Goal: Information Seeking & Learning: Find contact information

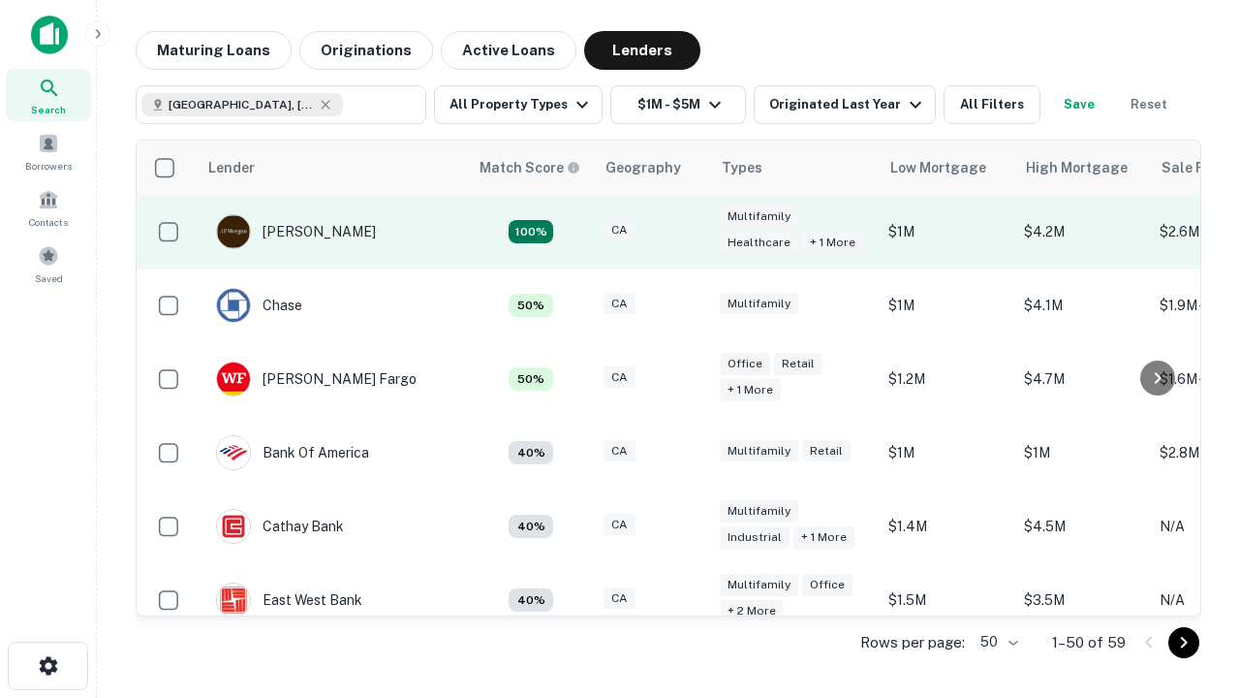
click at [688, 232] on div "CA" at bounding box center [652, 232] width 97 height 26
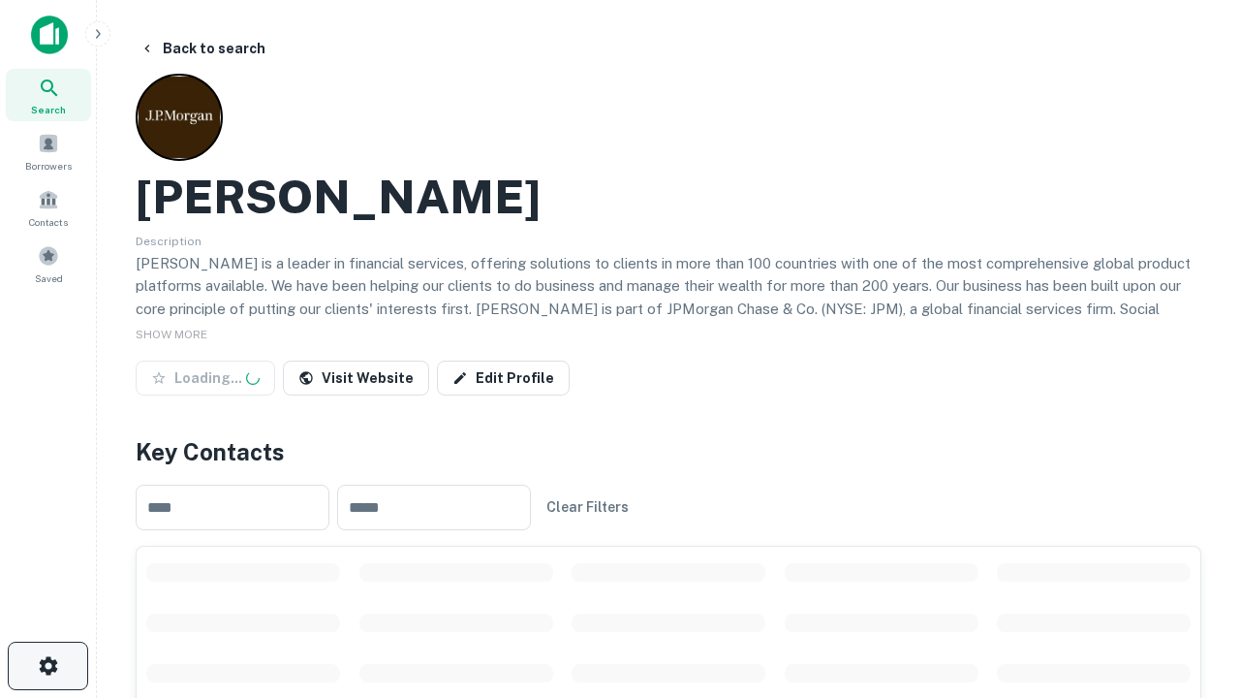
click at [47, 666] on icon "button" at bounding box center [48, 665] width 23 height 23
